Goal: Transaction & Acquisition: Download file/media

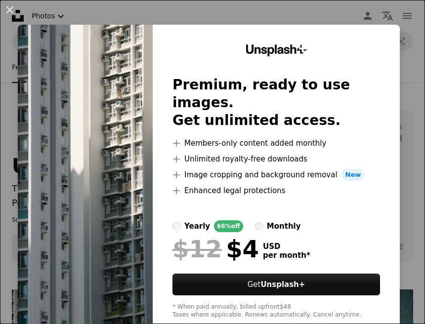
scroll to position [196, 0]
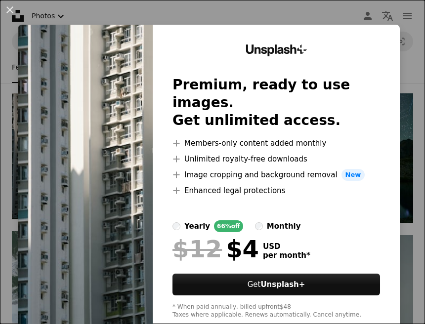
click at [15, 12] on button "An X shape" at bounding box center [10, 10] width 12 height 12
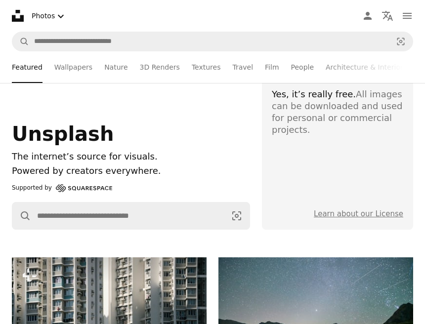
click at [42, 22] on button "Photos Chevron down" at bounding box center [49, 16] width 43 height 20
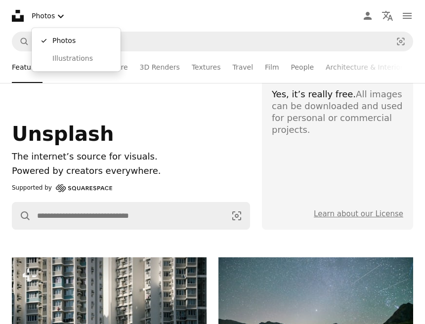
click at [60, 23] on button "Photos Chevron down" at bounding box center [49, 16] width 43 height 20
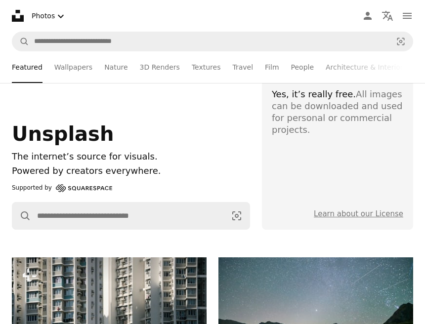
click at [78, 74] on link "Wallpapers" at bounding box center [73, 67] width 38 height 32
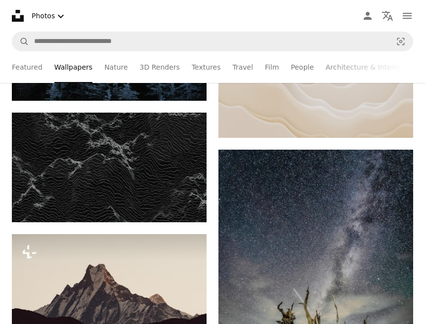
scroll to position [566, 0]
click at [186, 205] on icon "Download" at bounding box center [187, 204] width 6 height 7
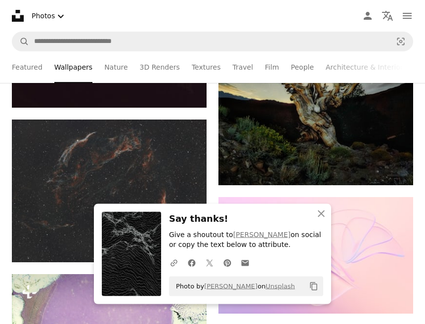
click at [322, 218] on icon "button" at bounding box center [321, 214] width 7 height 7
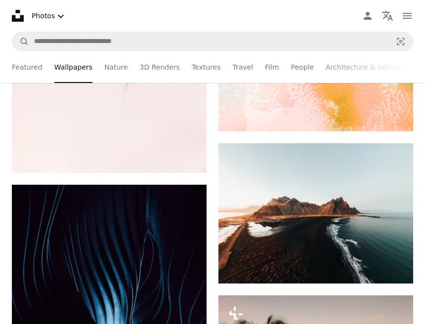
scroll to position [0, 0]
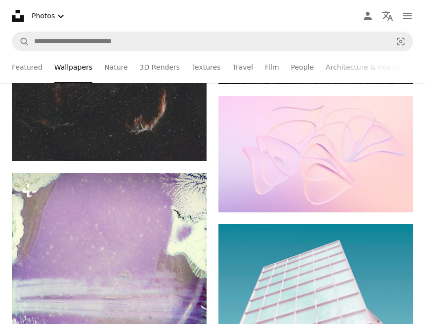
click at [270, 67] on link "Film" at bounding box center [272, 67] width 14 height 32
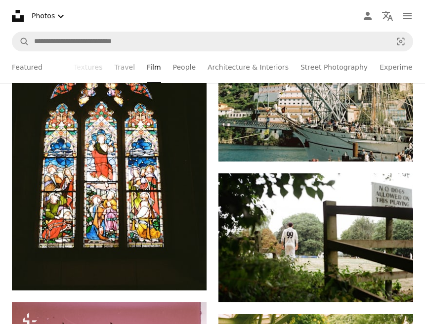
scroll to position [0, 118]
click at [348, 70] on link "Street Photography" at bounding box center [334, 67] width 67 height 32
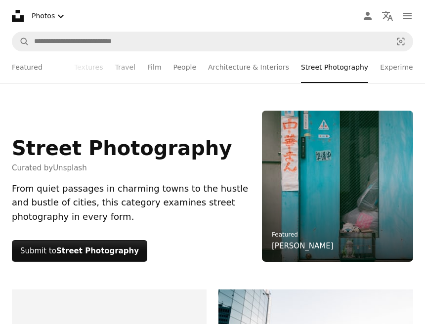
click at [181, 66] on link "People" at bounding box center [185, 67] width 23 height 32
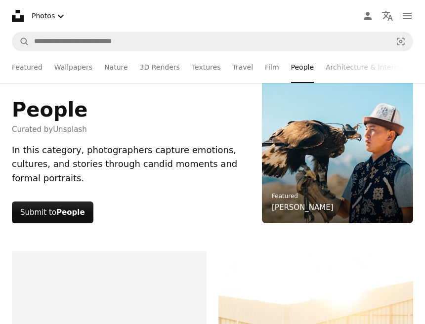
click at [165, 67] on link "3D Renders" at bounding box center [160, 67] width 40 height 32
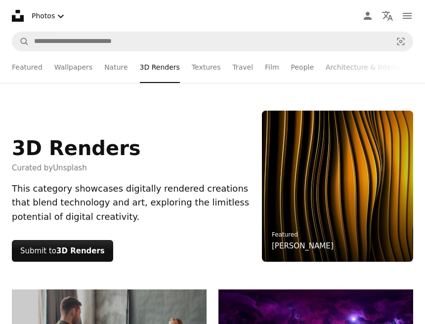
click at [119, 70] on link "Nature" at bounding box center [115, 67] width 23 height 32
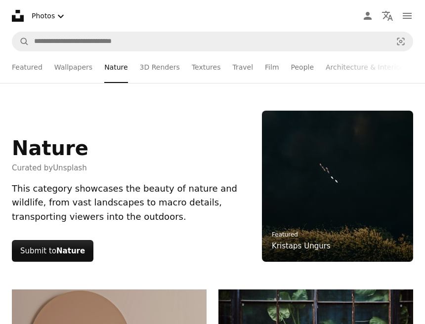
click at [79, 70] on link "Wallpapers" at bounding box center [73, 67] width 38 height 32
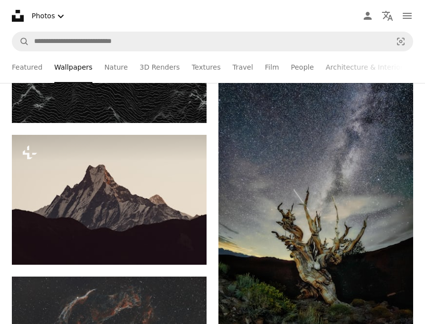
scroll to position [665, 0]
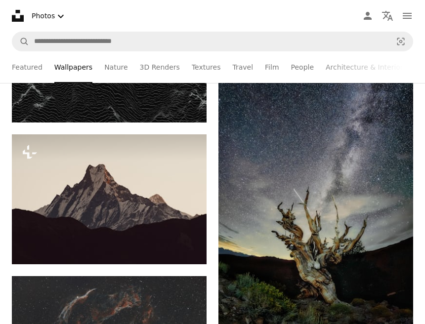
click at [188, 244] on button "A lock Download" at bounding box center [168, 247] width 55 height 16
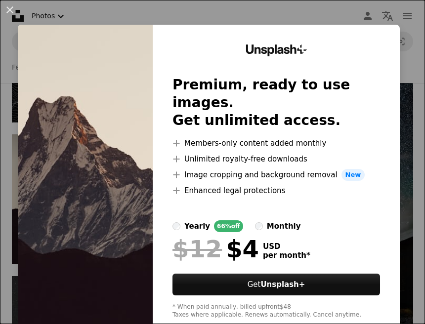
click at [411, 74] on div "An X shape Unsplash+ Premium, ready to use images. Get unlimited access. A plus…" at bounding box center [212, 162] width 425 height 324
